Goal: Obtain resource: Download file/media

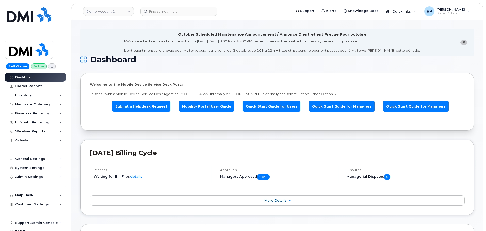
click at [106, 9] on link "Demo Account 1" at bounding box center [108, 11] width 51 height 9
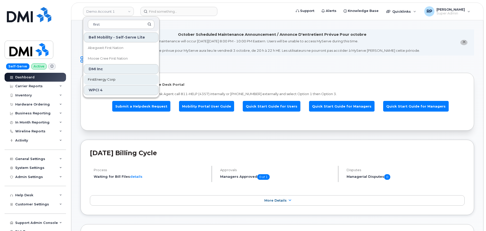
type input "first"
click at [98, 82] on span "FirstEnergy Corp" at bounding box center [102, 79] width 28 height 5
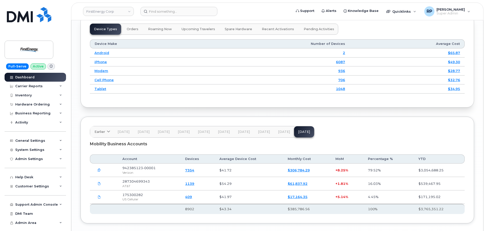
scroll to position [719, 0]
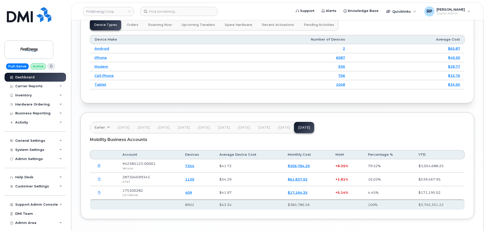
click at [285, 128] on span "Aug 25" at bounding box center [284, 128] width 12 height 4
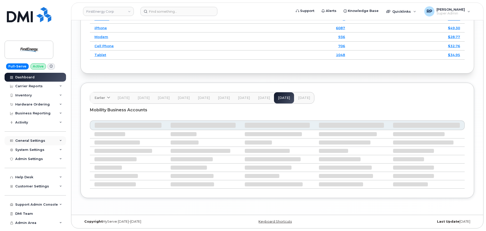
scroll to position [740, 0]
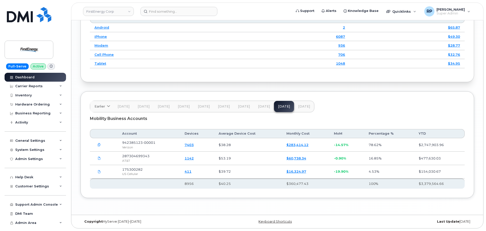
click at [301, 107] on span "Sep 25" at bounding box center [304, 107] width 12 height 4
click at [104, 11] on link "FirstEnergy Corp" at bounding box center [108, 11] width 51 height 9
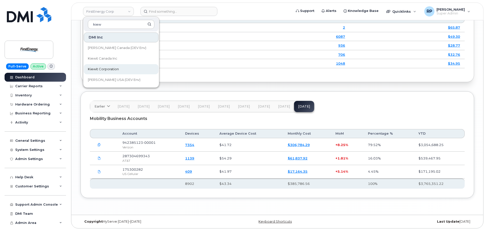
type input "kiew"
click at [100, 68] on span "Kiewit Corporation" at bounding box center [103, 69] width 31 height 5
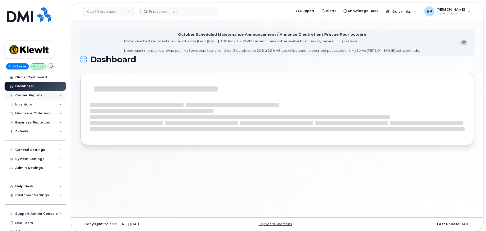
click at [55, 95] on div "Carrier Reports" at bounding box center [35, 95] width 61 height 9
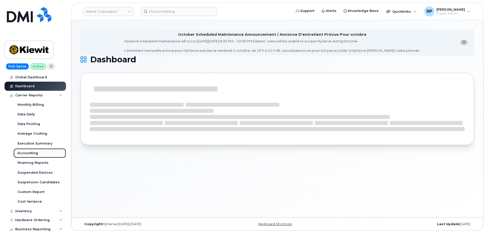
click at [28, 152] on div "Accounting" at bounding box center [28, 153] width 21 height 5
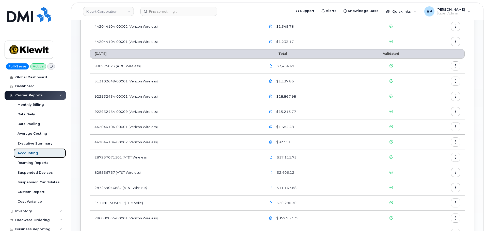
scroll to position [169, 0]
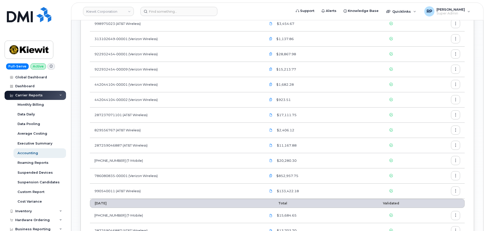
click at [457, 192] on icon "button" at bounding box center [455, 191] width 3 height 3
click at [428, 208] on div "Download" at bounding box center [437, 212] width 45 height 10
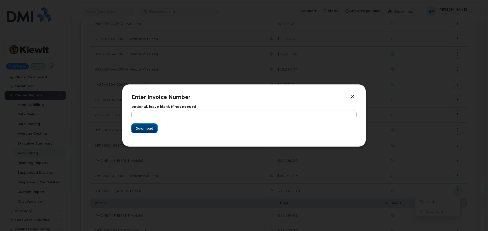
click at [149, 129] on span "Download" at bounding box center [144, 128] width 18 height 5
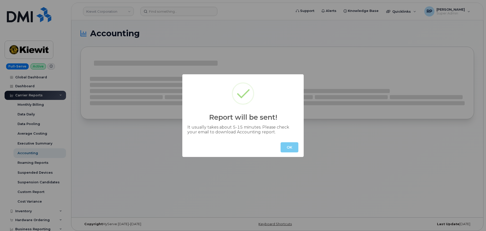
click at [285, 149] on button "OK" at bounding box center [290, 147] width 18 height 10
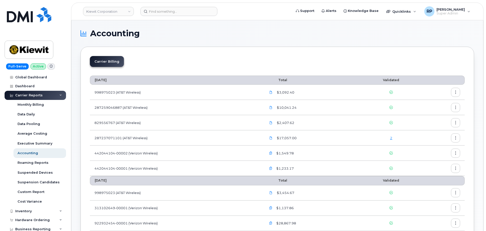
click at [206, 184] on th "August 2025" at bounding box center [176, 180] width 172 height 9
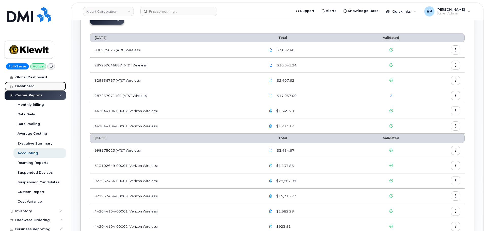
click at [30, 86] on div "Dashboard" at bounding box center [24, 86] width 19 height 4
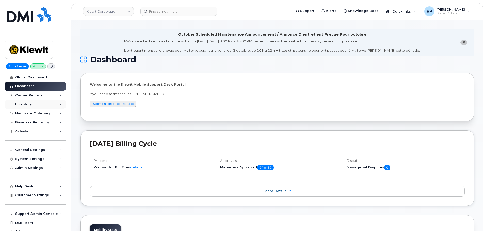
click at [29, 103] on div "Inventory" at bounding box center [23, 105] width 17 height 4
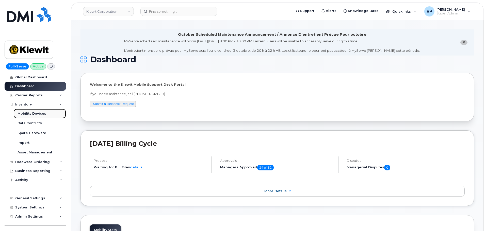
click at [31, 114] on div "Mobility Devices" at bounding box center [32, 113] width 29 height 5
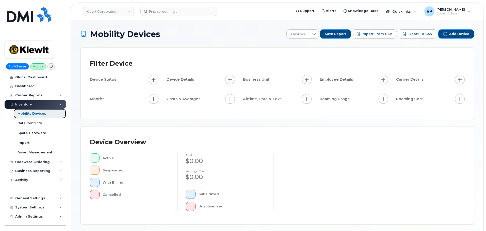
scroll to position [118, 0]
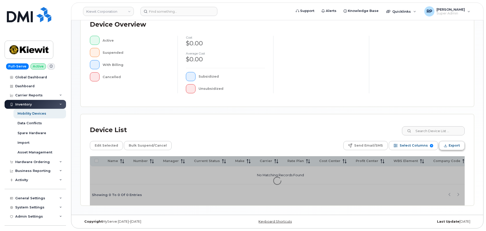
click at [451, 145] on span "Export" at bounding box center [454, 146] width 11 height 8
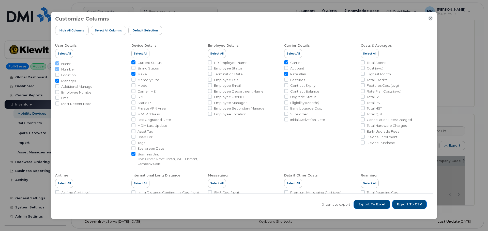
click at [430, 19] on icon "Close" at bounding box center [430, 18] width 4 height 4
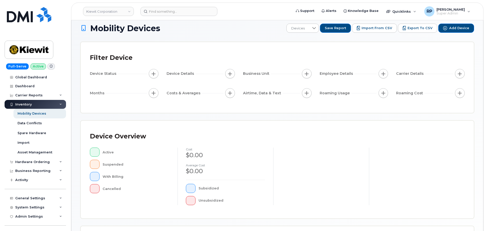
scroll to position [0, 0]
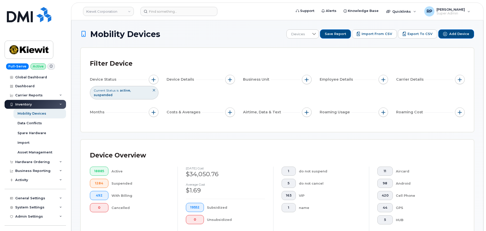
click at [153, 100] on div "Device Status Current Status is active suspended Device Details Business Unit E…" at bounding box center [277, 97] width 375 height 44
click at [153, 110] on button "button" at bounding box center [154, 113] width 10 height 10
click at [154, 125] on input "Billing Cycle" at bounding box center [155, 123] width 4 height 4
checkbox input "true"
click at [164, 143] on span at bounding box center [166, 144] width 11 height 9
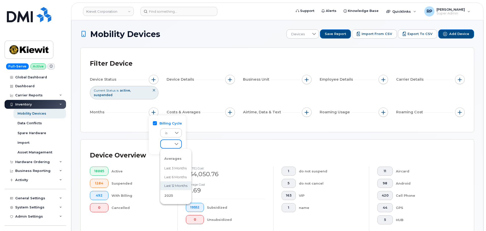
scroll to position [42, 0]
click at [172, 173] on span "August 2025" at bounding box center [169, 172] width 11 height 5
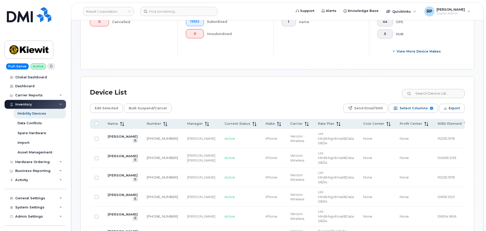
scroll to position [212, 0]
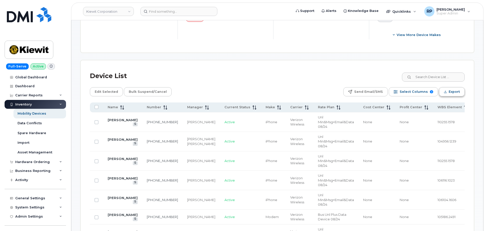
click at [454, 88] on span "Export" at bounding box center [454, 92] width 11 height 8
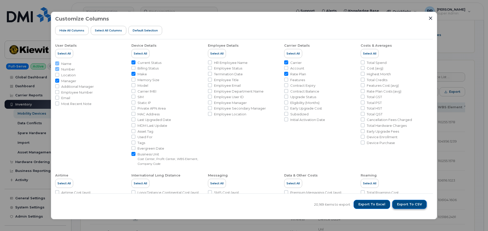
click at [406, 207] on button "Export to CSV" at bounding box center [409, 204] width 35 height 9
click at [285, 68] on input "Account" at bounding box center [286, 68] width 4 height 4
checkbox input "true"
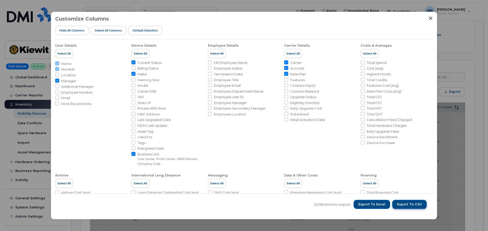
click at [410, 204] on span "Export to CSV" at bounding box center [409, 204] width 25 height 5
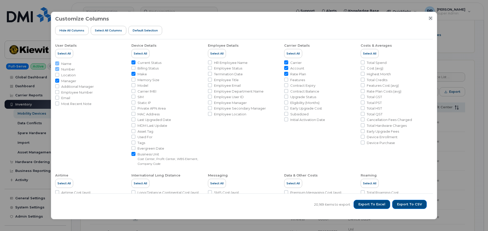
click at [429, 18] on icon "Close" at bounding box center [430, 18] width 4 height 4
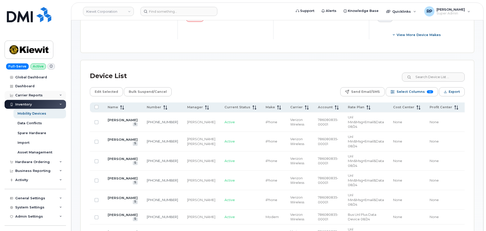
click at [36, 93] on div "Carrier Reports" at bounding box center [35, 95] width 61 height 9
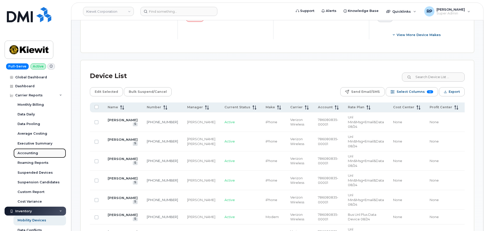
click at [29, 151] on div "Accounting" at bounding box center [28, 153] width 21 height 5
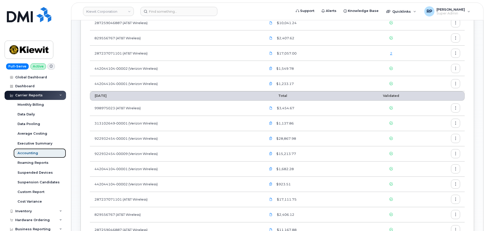
scroll to position [127, 0]
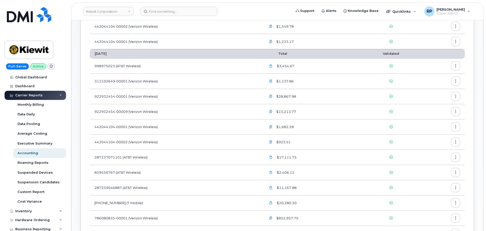
click at [454, 67] on icon "button" at bounding box center [455, 65] width 3 height 3
click at [430, 88] on span "Download" at bounding box center [433, 87] width 20 height 5
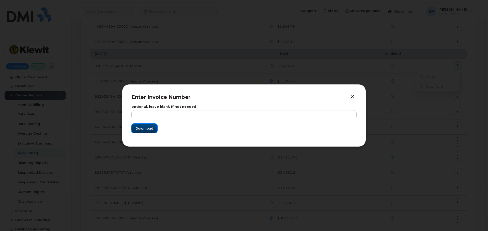
click at [143, 131] on span "Download" at bounding box center [144, 128] width 18 height 5
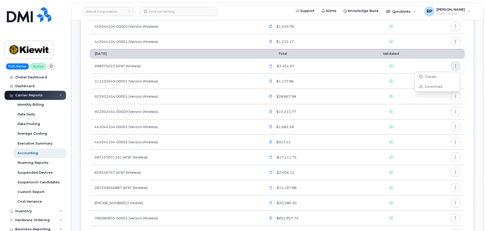
click at [468, 82] on div "Carrier Billing September 2025 Total Validated 998975023 (AT&T Wireless) $3,092…" at bounding box center [277, 192] width 394 height 545
click at [454, 82] on icon "button" at bounding box center [455, 81] width 3 height 3
click at [435, 101] on span "Download" at bounding box center [433, 102] width 20 height 5
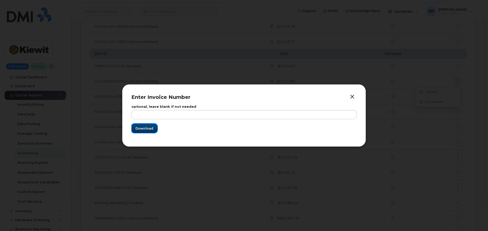
click at [144, 130] on span "Download" at bounding box center [144, 128] width 18 height 5
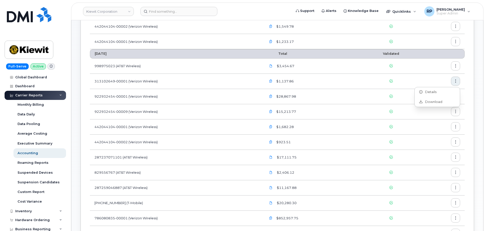
click at [475, 93] on div "Accounting Carrier Billing September 2025 Total Validated 998975023 (AT&T Wirel…" at bounding box center [277, 183] width 412 height 581
click at [457, 97] on button "button" at bounding box center [455, 96] width 9 height 9
click at [425, 115] on span "Download" at bounding box center [433, 117] width 20 height 5
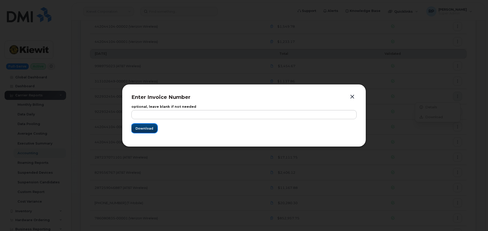
click at [142, 128] on span "Download" at bounding box center [144, 128] width 18 height 5
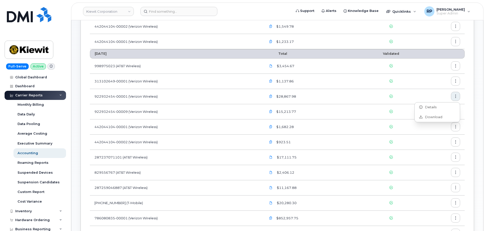
click at [473, 115] on div "Carrier Billing September 2025 Total Validated 998975023 (AT&T Wireless) $3,092…" at bounding box center [277, 192] width 394 height 545
click at [456, 127] on icon "button" at bounding box center [455, 126] width 3 height 3
click at [435, 145] on div "Download" at bounding box center [437, 148] width 45 height 10
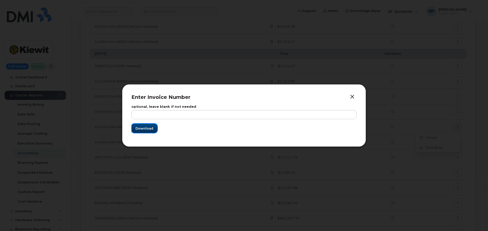
click at [135, 129] on button "Download" at bounding box center [144, 128] width 26 height 9
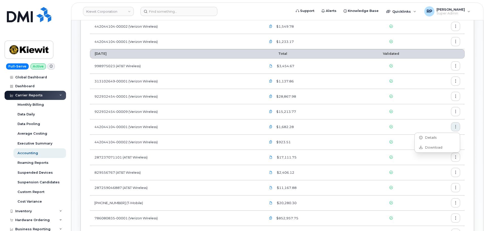
drag, startPoint x: 472, startPoint y: 141, endPoint x: 467, endPoint y: 142, distance: 4.6
click at [472, 141] on div "Carrier Billing September 2025 Total Validated 998975023 (AT&T Wireless) $3,092…" at bounding box center [277, 192] width 394 height 545
click at [456, 144] on button "button" at bounding box center [455, 142] width 9 height 9
click at [439, 163] on span "Download" at bounding box center [433, 163] width 20 height 5
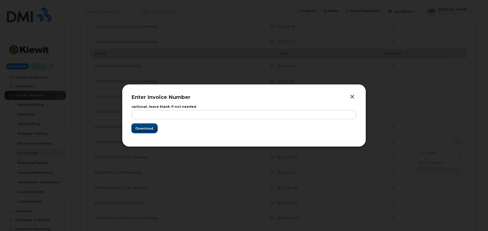
click at [154, 129] on button "Download" at bounding box center [144, 128] width 26 height 9
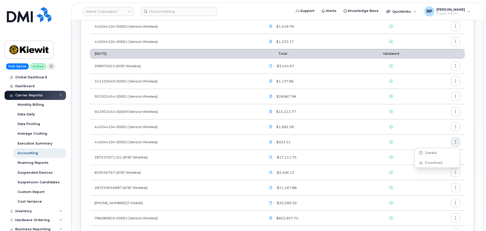
click at [469, 156] on div "Carrier Billing September 2025 Total Validated 998975023 (AT&T Wireless) $3,092…" at bounding box center [277, 192] width 394 height 545
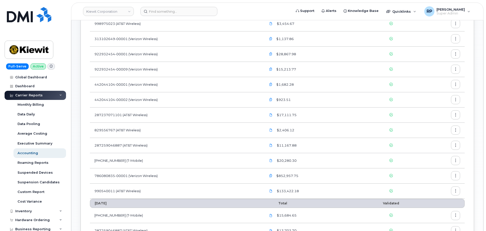
click at [457, 131] on icon "button" at bounding box center [455, 130] width 3 height 3
click at [428, 151] on span "Download" at bounding box center [433, 151] width 20 height 5
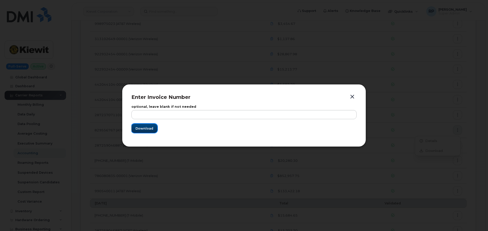
click at [150, 129] on span "Download" at bounding box center [144, 128] width 18 height 5
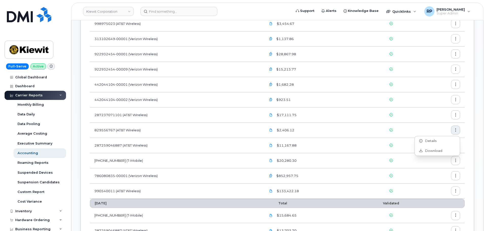
click at [475, 142] on div "Accounting Carrier Billing September 2025 Total Validated 998975023 (AT&T Wirel…" at bounding box center [277, 141] width 412 height 581
click at [456, 145] on icon "button" at bounding box center [455, 145] width 3 height 3
click at [434, 165] on span "Download" at bounding box center [433, 166] width 20 height 5
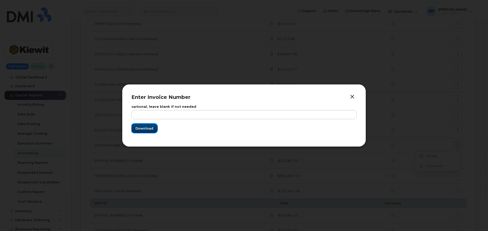
click at [150, 129] on span "Download" at bounding box center [144, 128] width 18 height 5
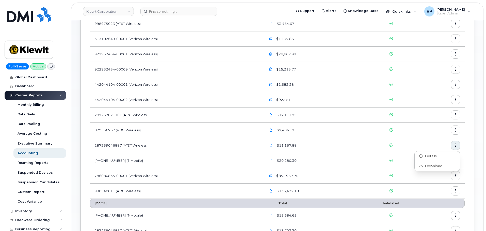
click at [472, 164] on div "Carrier Billing September 2025 Total Validated 998975023 (AT&T Wireless) $3,092…" at bounding box center [277, 149] width 394 height 545
click at [452, 161] on button "button" at bounding box center [455, 160] width 9 height 9
click at [422, 183] on icon at bounding box center [420, 181] width 3 height 3
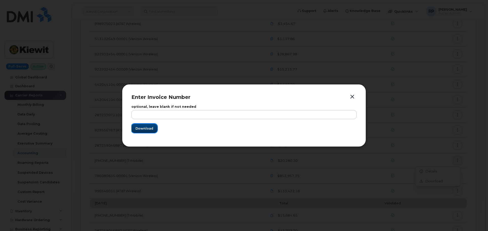
click at [140, 129] on span "Download" at bounding box center [144, 128] width 18 height 5
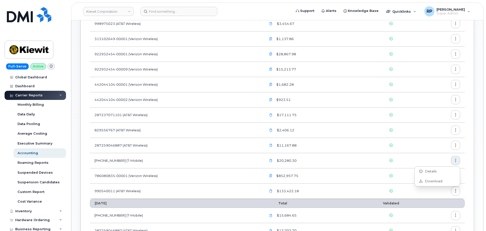
click at [468, 174] on div "Carrier Billing September 2025 Total Validated 998975023 (AT&T Wireless) $3,092…" at bounding box center [277, 149] width 394 height 545
click at [452, 176] on button "button" at bounding box center [455, 175] width 9 height 9
click at [454, 174] on icon "button" at bounding box center [455, 175] width 3 height 3
click at [427, 196] on span "Download" at bounding box center [433, 196] width 20 height 5
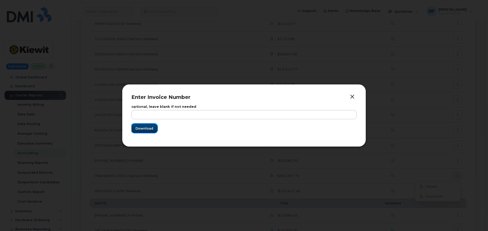
click at [153, 129] on button "Download" at bounding box center [144, 128] width 26 height 9
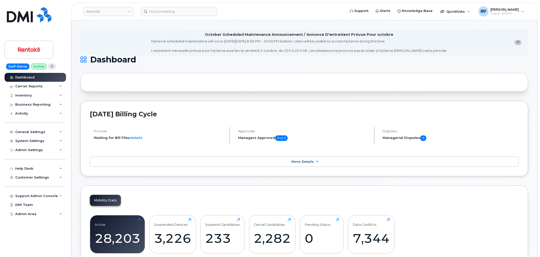
scroll to position [769, 0]
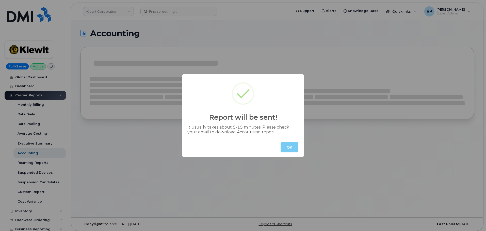
click at [293, 148] on button "OK" at bounding box center [290, 147] width 18 height 10
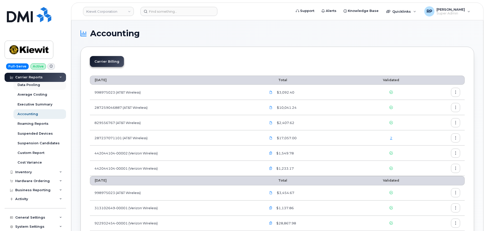
scroll to position [85, 0]
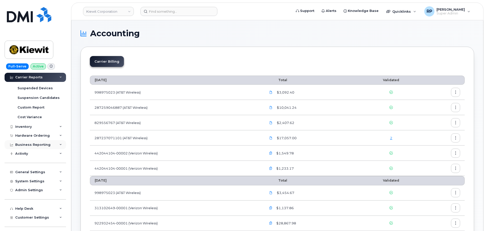
click at [35, 143] on div "Business Reporting" at bounding box center [32, 145] width 35 height 4
click at [35, 173] on div "General Settings" at bounding box center [30, 172] width 30 height 4
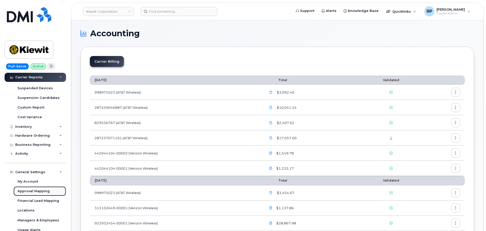
click at [36, 191] on div "Approval Mapping" at bounding box center [34, 191] width 32 height 5
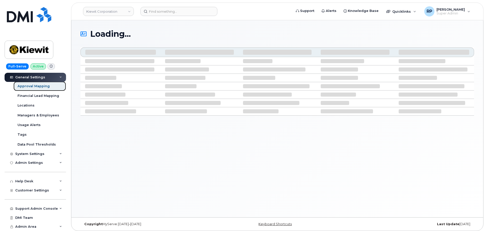
scroll to position [83, 0]
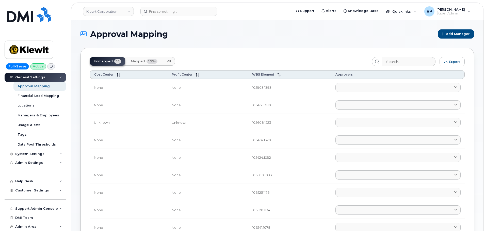
click at [141, 62] on span "Mapped" at bounding box center [138, 61] width 14 height 4
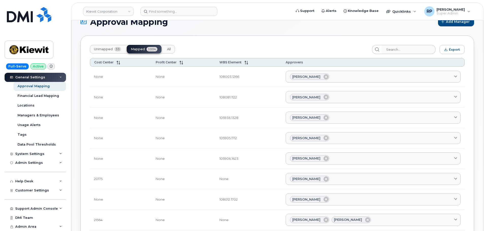
scroll to position [0, 0]
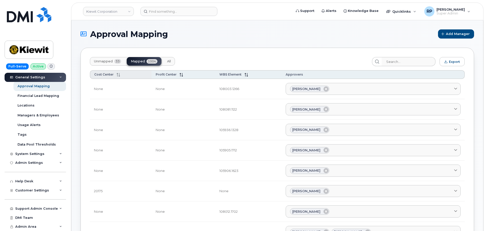
click at [119, 75] on icon at bounding box center [119, 75] width 4 height 4
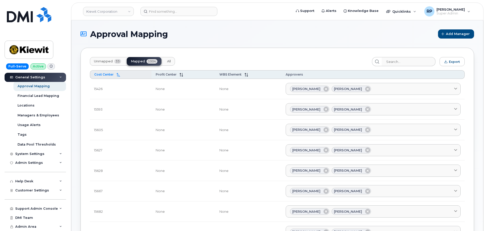
click at [119, 75] on icon at bounding box center [119, 75] width 4 height 4
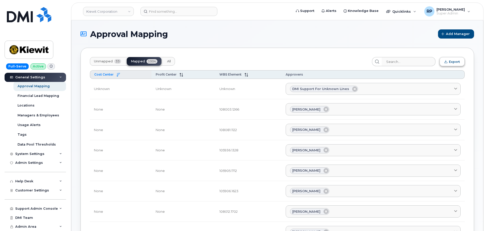
click at [452, 63] on span "Export" at bounding box center [454, 62] width 11 height 4
